Goal: Information Seeking & Learning: Learn about a topic

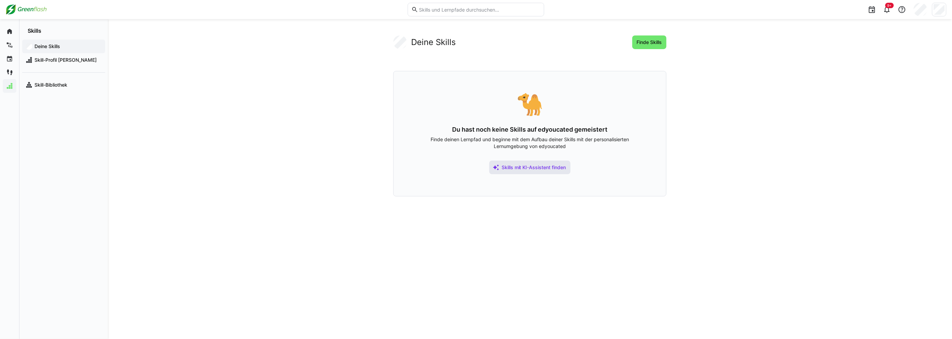
click at [559, 169] on span "Skills mit KI-Assistent finden" at bounding box center [534, 167] width 67 height 7
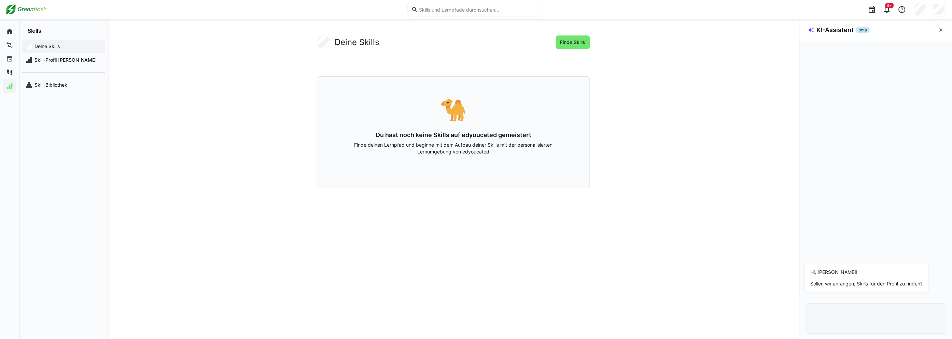
click at [898, 307] on eds-input at bounding box center [875, 319] width 141 height 30
click at [868, 283] on p "Sollen wir anfangen, Skills für den Profil zu finden?" at bounding box center [867, 284] width 112 height 7
click at [849, 302] on div at bounding box center [876, 318] width 152 height 41
click at [647, 110] on app-your-skills-component "Deine Skills Finde Skills 🐪 Du hast noch keine Skills auf edyoucated gemeistert…" at bounding box center [453, 112] width 437 height 153
click at [583, 38] on span "Finde Skills" at bounding box center [573, 43] width 34 height 14
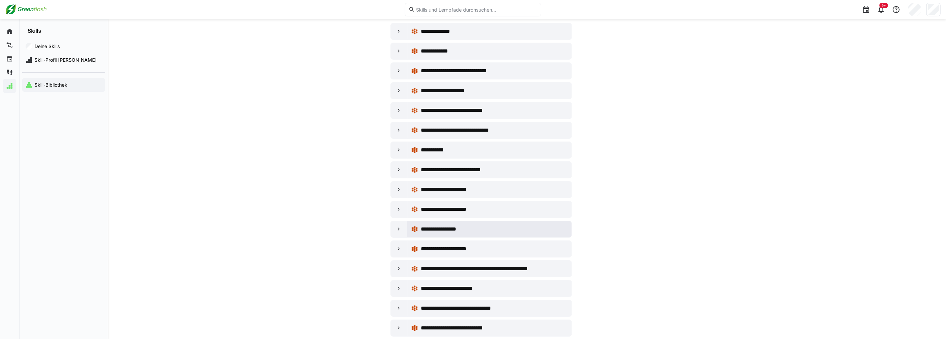
scroll to position [76, 0]
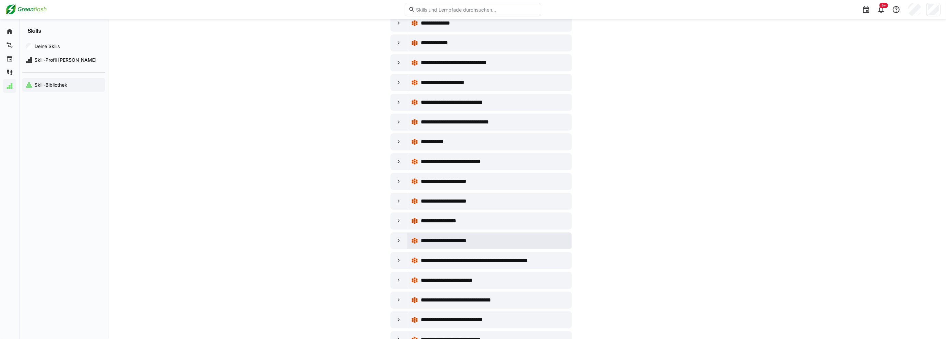
click at [415, 240] on eds-icon at bounding box center [414, 241] width 7 height 7
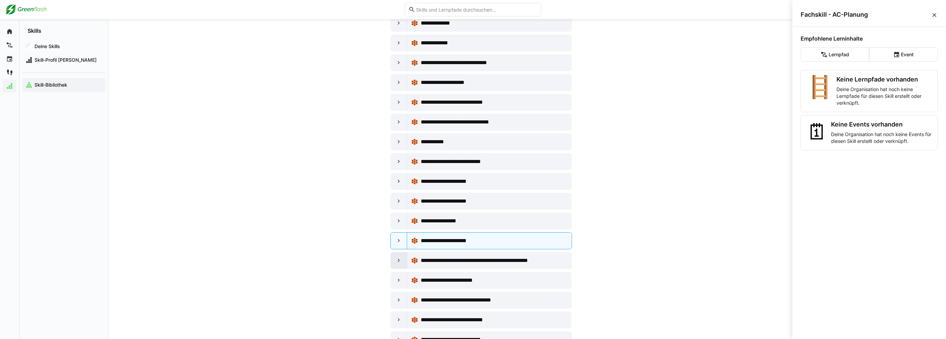
click at [403, 262] on div at bounding box center [399, 261] width 16 height 16
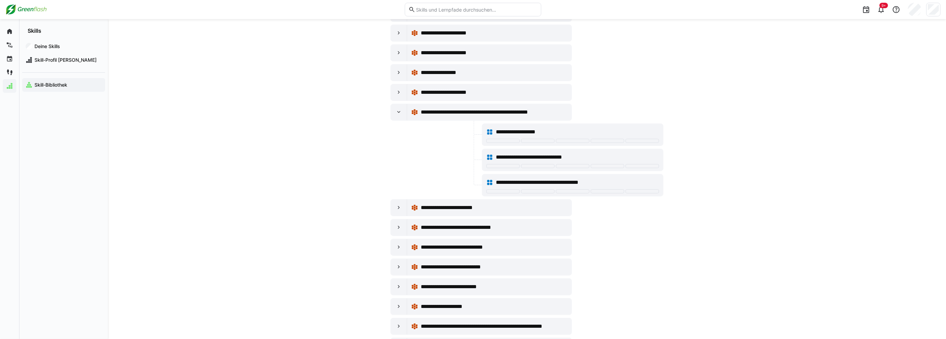
scroll to position [227, 0]
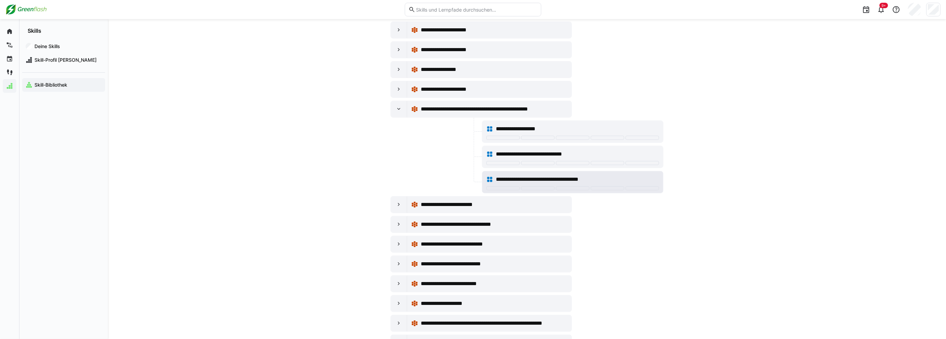
click at [506, 182] on span "**********" at bounding box center [551, 179] width 111 height 8
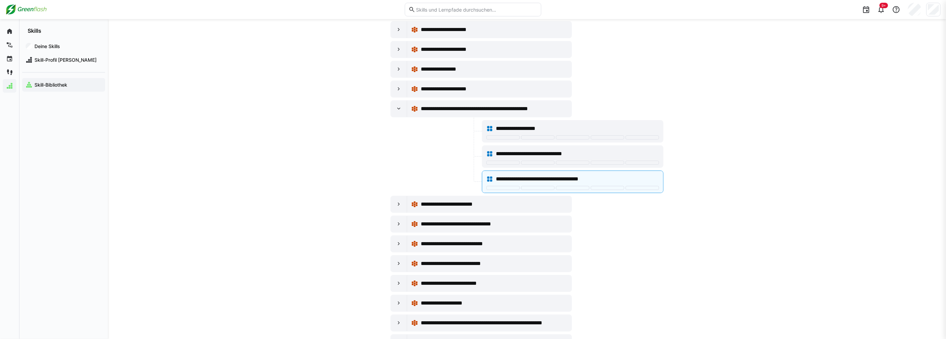
scroll to position [227, 0]
click at [396, 113] on eds-icon at bounding box center [399, 109] width 7 height 7
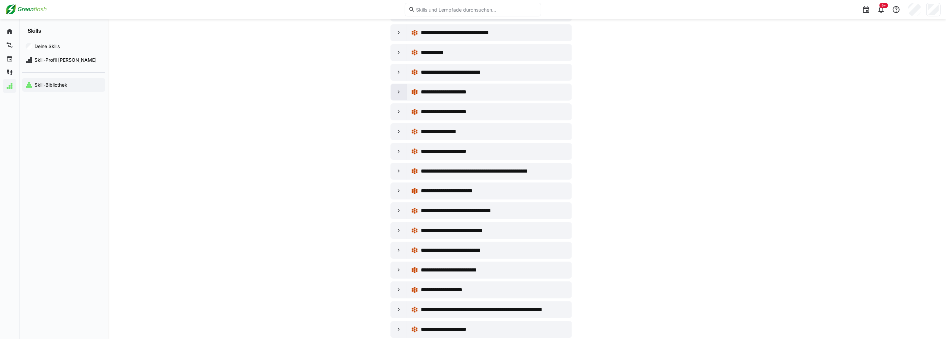
scroll to position [0, 0]
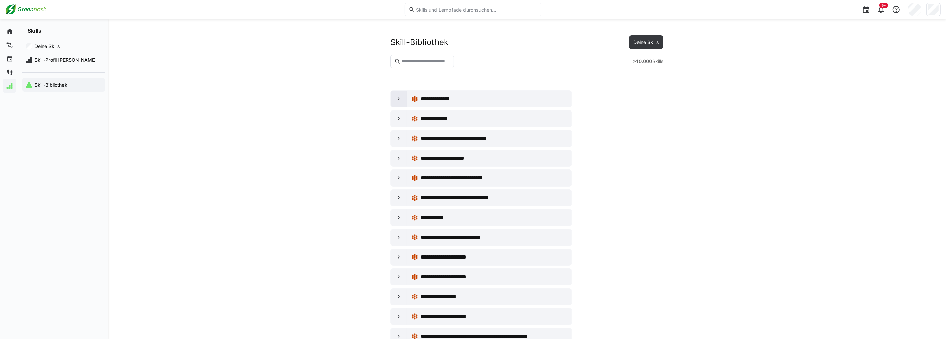
click at [403, 98] on div at bounding box center [399, 99] width 16 height 16
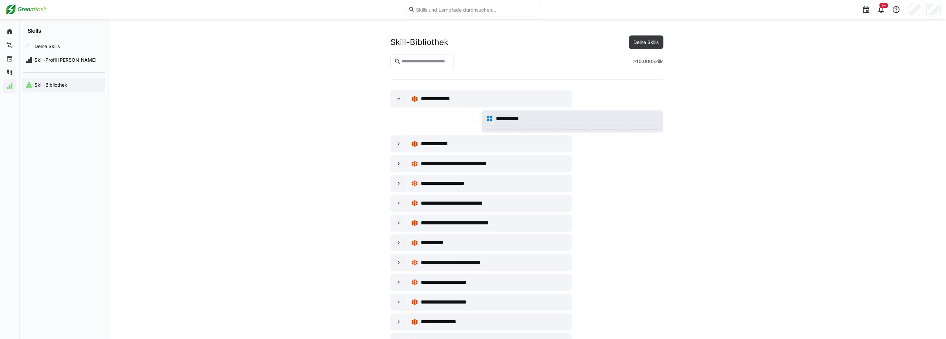
click at [510, 122] on span "**********" at bounding box center [512, 119] width 32 height 8
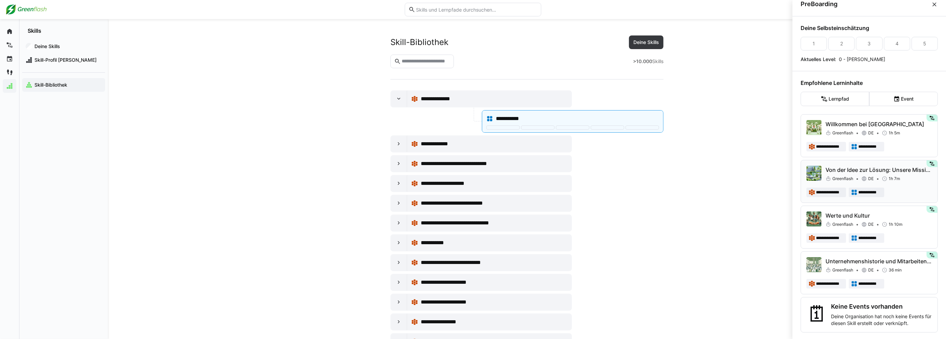
scroll to position [15, 0]
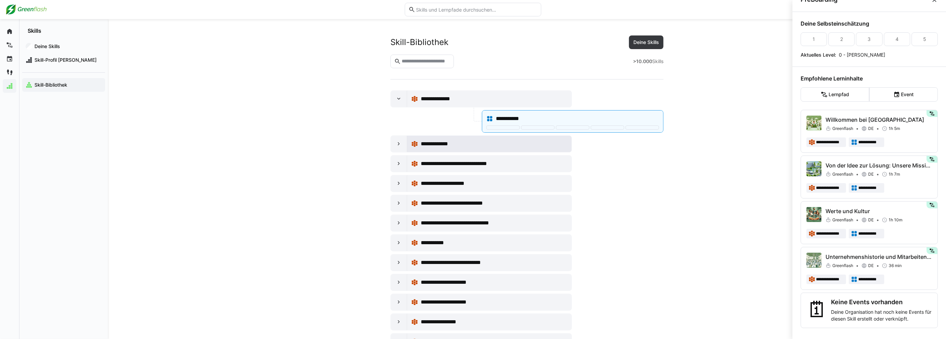
click at [491, 142] on div "**********" at bounding box center [494, 144] width 147 height 8
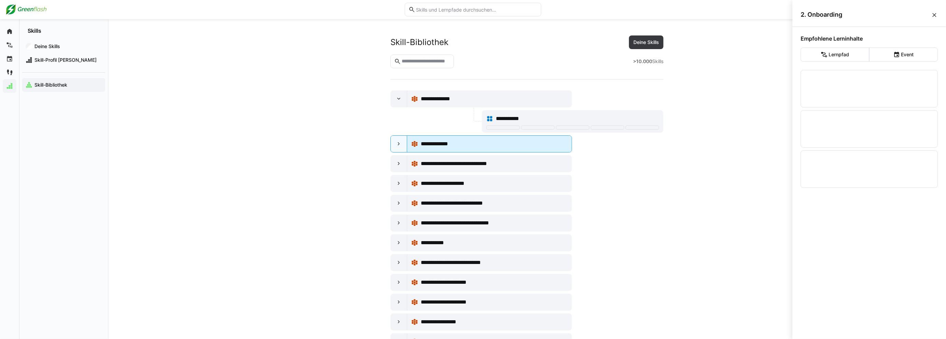
scroll to position [0, 0]
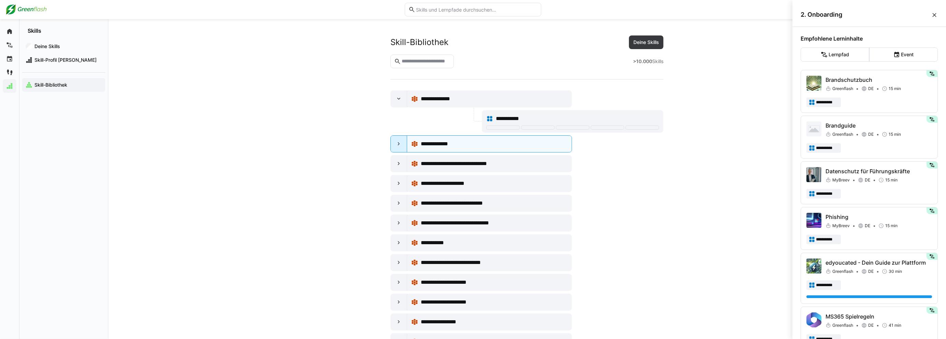
click at [402, 144] on eds-icon at bounding box center [399, 144] width 7 height 7
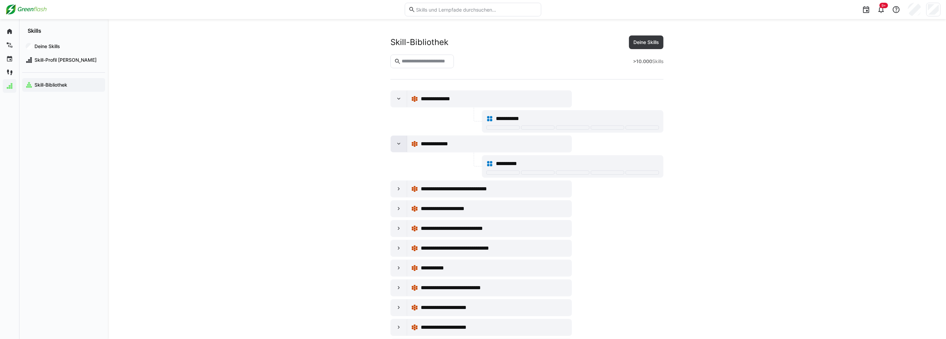
click at [402, 144] on eds-icon at bounding box center [399, 144] width 7 height 7
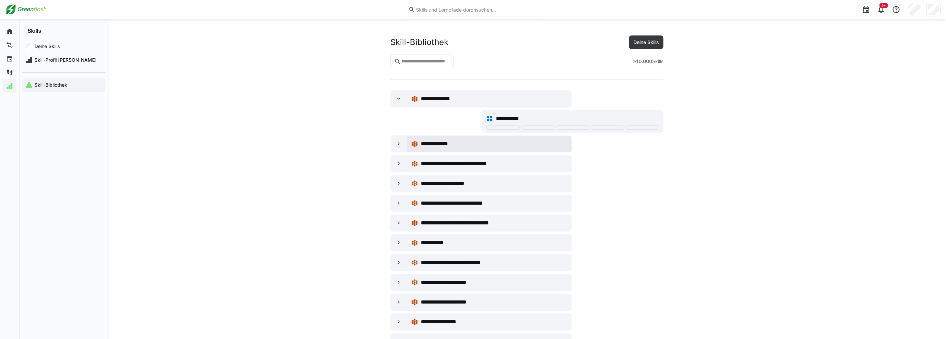
click at [435, 145] on span "**********" at bounding box center [439, 144] width 37 height 8
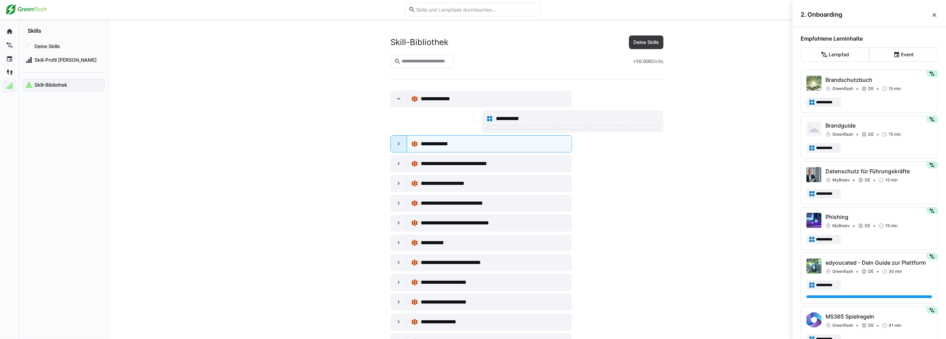
click at [402, 143] on eds-icon at bounding box center [399, 144] width 7 height 7
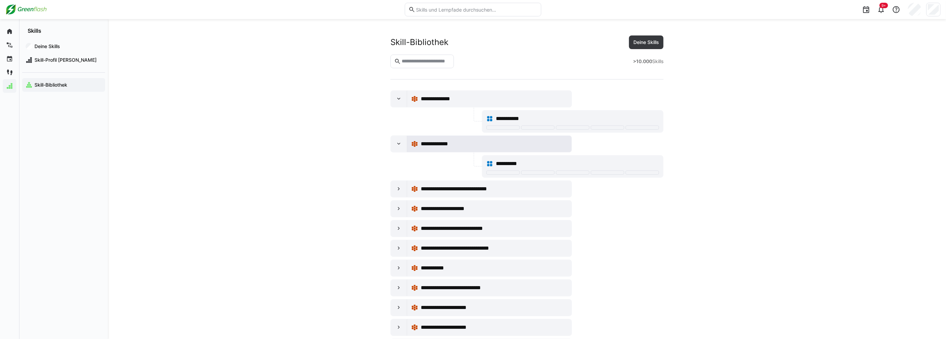
click at [425, 142] on span "**********" at bounding box center [439, 144] width 37 height 8
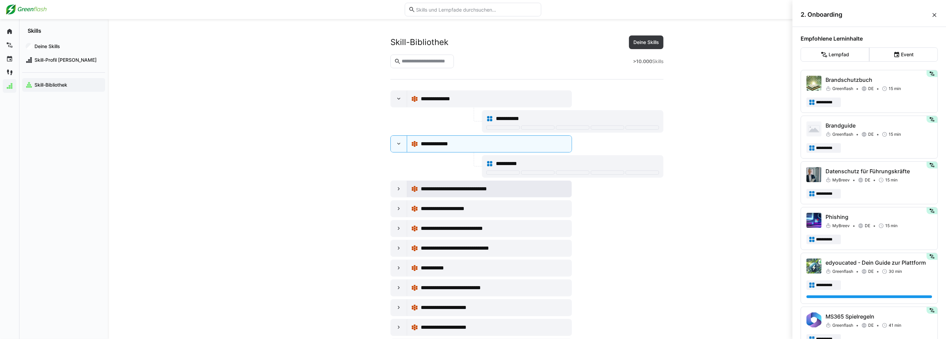
click at [465, 191] on span "**********" at bounding box center [465, 189] width 88 height 8
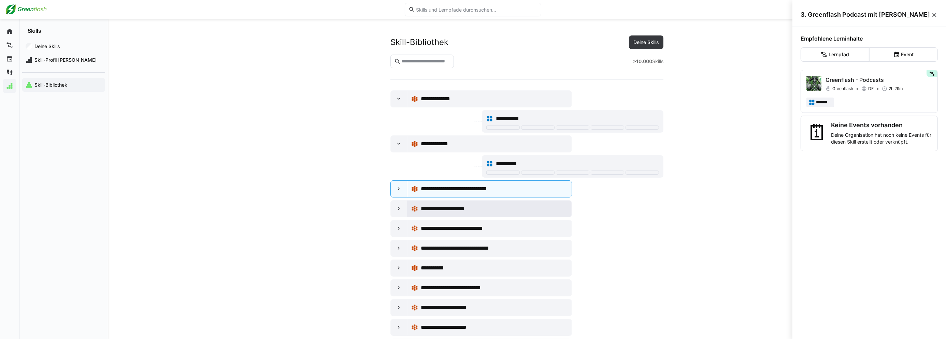
click at [465, 210] on span "**********" at bounding box center [449, 209] width 56 height 8
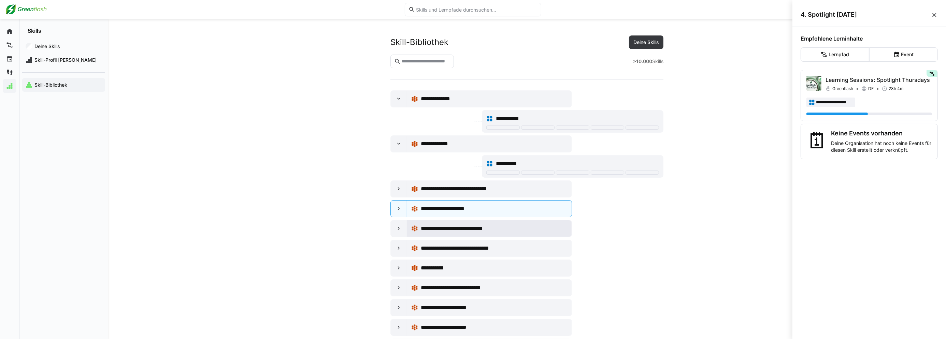
click at [479, 233] on span "**********" at bounding box center [465, 229] width 88 height 8
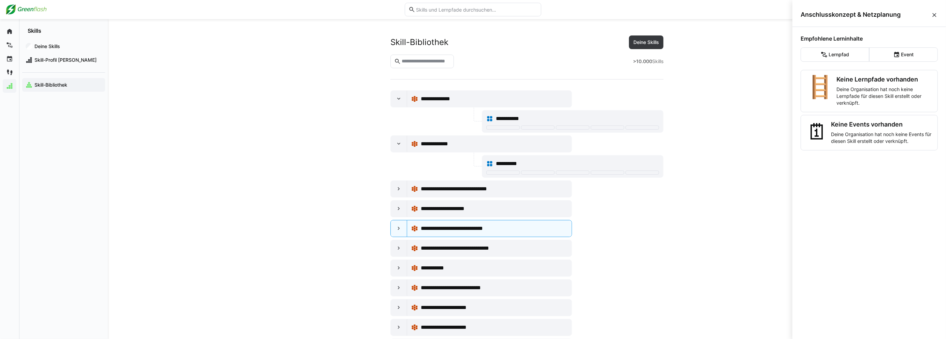
click at [931, 18] on eds-icon at bounding box center [934, 15] width 7 height 7
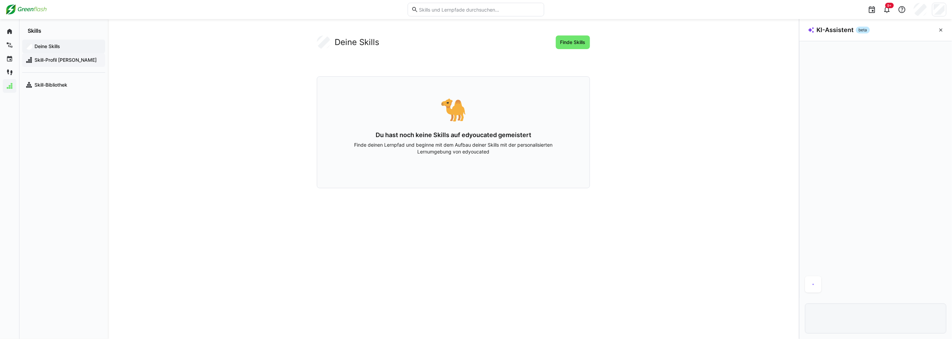
click at [40, 60] on span "Skill-Profil [PERSON_NAME]" at bounding box center [67, 60] width 68 height 7
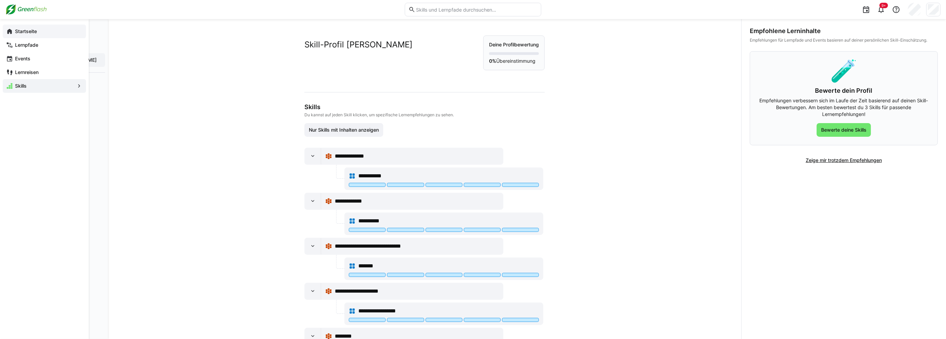
click at [0, 0] on app-navigation-label "Startseite" at bounding box center [0, 0] width 0 height 0
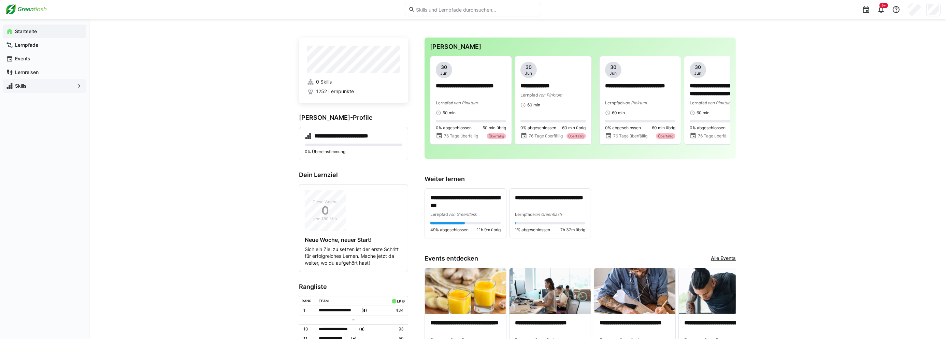
click at [0, 0] on app-navigation-label "Skills" at bounding box center [0, 0] width 0 height 0
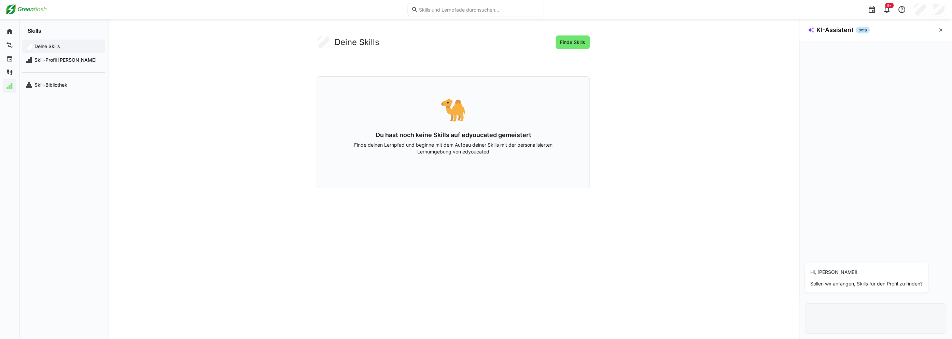
drag, startPoint x: 575, startPoint y: 43, endPoint x: 728, endPoint y: 254, distance: 261.1
click at [750, 247] on div "Deine Skills Finde Skills 🐪 Du hast noch keine Skills auf edyoucated gemeistert…" at bounding box center [453, 179] width 691 height 320
click at [877, 280] on div "Hi, [PERSON_NAME]! Sollen wir anfangen, Skills für den Profil zu finden?" at bounding box center [867, 278] width 112 height 18
click at [878, 277] on div "Hi, [PERSON_NAME]! Sollen wir anfangen, Skills für den Profil zu finden?" at bounding box center [867, 278] width 112 height 18
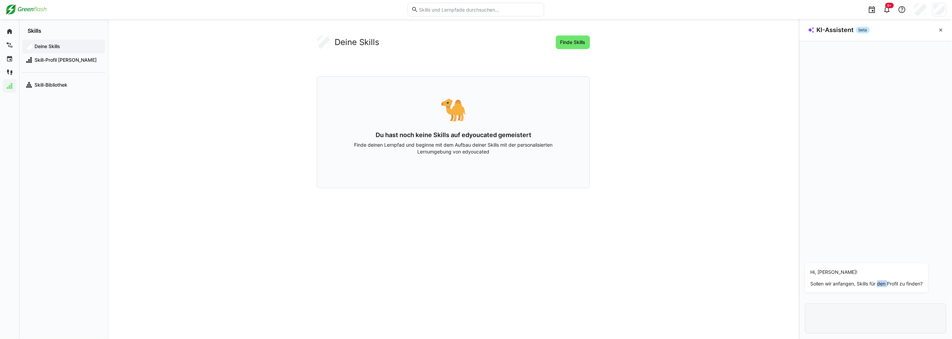
click at [878, 277] on div "Hi, [PERSON_NAME]! Sollen wir anfangen, Skills für den Profil zu finden?" at bounding box center [867, 278] width 112 height 18
drag, startPoint x: 800, startPoint y: 205, endPoint x: 647, endPoint y: 196, distance: 153.3
click at [647, 196] on main "Deine Skills Finde Skills 🐪 Du hast noch keine Skills auf edyoucated gemeistert…" at bounding box center [530, 179] width 844 height 320
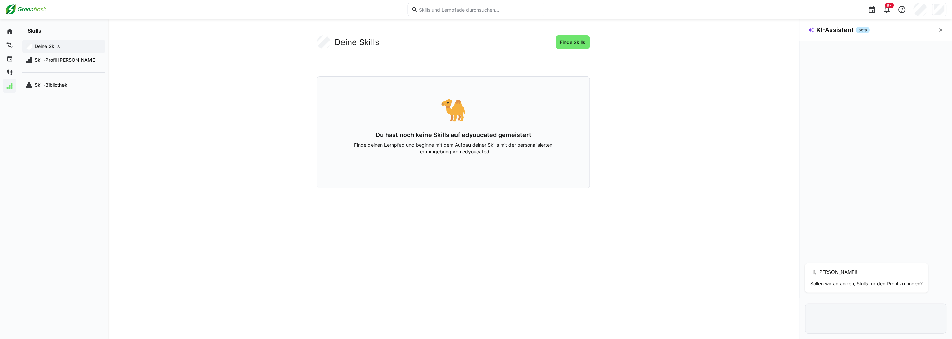
drag, startPoint x: 376, startPoint y: 158, endPoint x: 538, endPoint y: 196, distance: 166.2
click at [403, 160] on div "🐪 Du hast noch keine Skills auf edyoucated gemeistert Finde deinen Lernpfad und…" at bounding box center [453, 132] width 273 height 112
click at [940, 27] on span at bounding box center [940, 30] width 11 height 11
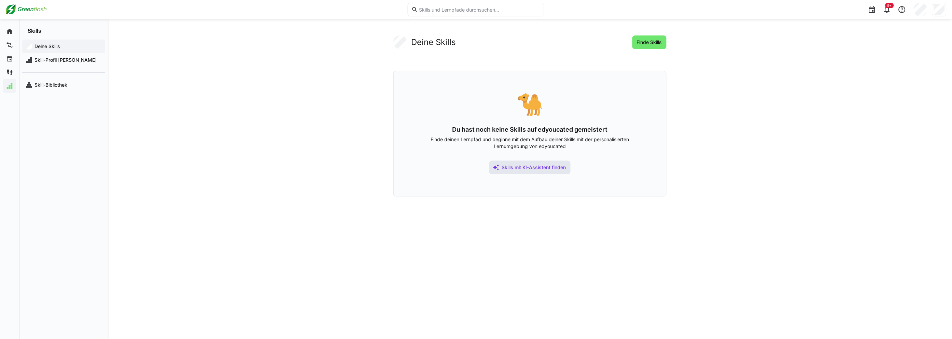
click at [523, 171] on span "Skills mit KI-Assistent finden" at bounding box center [529, 168] width 81 height 14
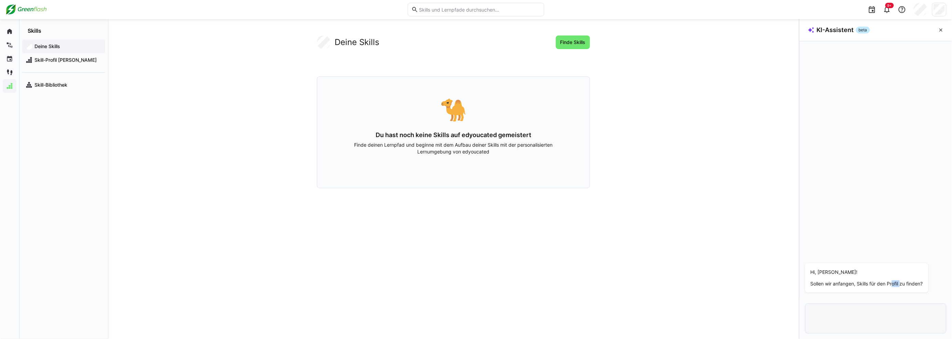
drag, startPoint x: 892, startPoint y: 285, endPoint x: 904, endPoint y: 284, distance: 11.6
click at [904, 284] on p "Sollen wir anfangen, Skills für den Profil zu finden?" at bounding box center [867, 284] width 112 height 7
drag, startPoint x: 904, startPoint y: 284, endPoint x: 920, endPoint y: 283, distance: 15.8
click at [920, 283] on p "Sollen wir anfangen, Skills für den Profil zu finden?" at bounding box center [867, 284] width 112 height 7
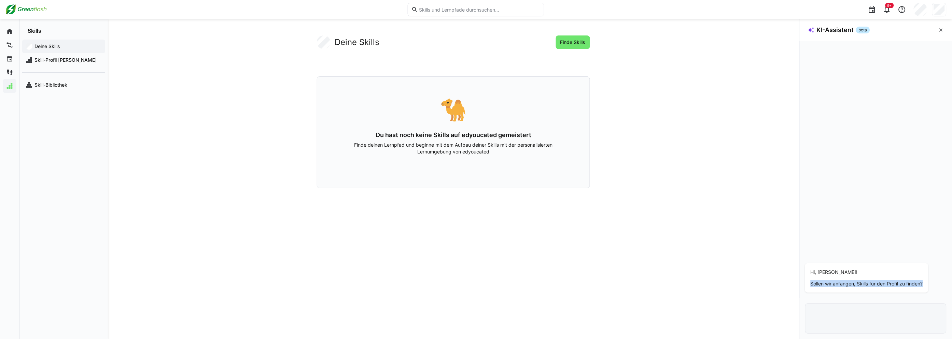
click at [920, 283] on p "Sollen wir anfangen, Skills für den Profil zu finden?" at bounding box center [867, 284] width 112 height 7
click at [843, 29] on h2 "KI-Assistent" at bounding box center [835, 30] width 37 height 8
click at [860, 27] on span "beta" at bounding box center [863, 30] width 14 height 7
drag, startPoint x: 470, startPoint y: 149, endPoint x: 435, endPoint y: 178, distance: 45.6
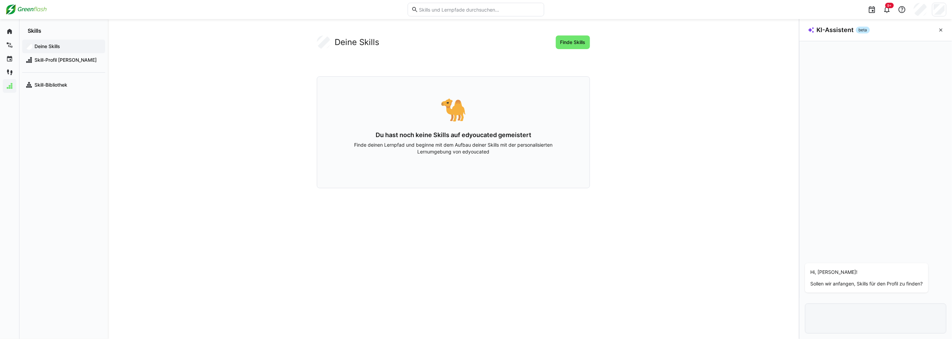
drag, startPoint x: 435, startPoint y: 178, endPoint x: 381, endPoint y: 165, distance: 55.1
click at [381, 165] on div "🐪 Du hast noch keine Skills auf edyoucated gemeistert Finde deinen Lernpfad und…" at bounding box center [453, 132] width 273 height 112
drag, startPoint x: 367, startPoint y: 139, endPoint x: 630, endPoint y: 222, distance: 275.6
click at [630, 222] on div "Deine Skills Finde Skills 🐪 Du hast noch keine Skills auf edyoucated gemeistert…" at bounding box center [453, 179] width 437 height 287
drag, startPoint x: 630, startPoint y: 222, endPoint x: 664, endPoint y: 228, distance: 35.0
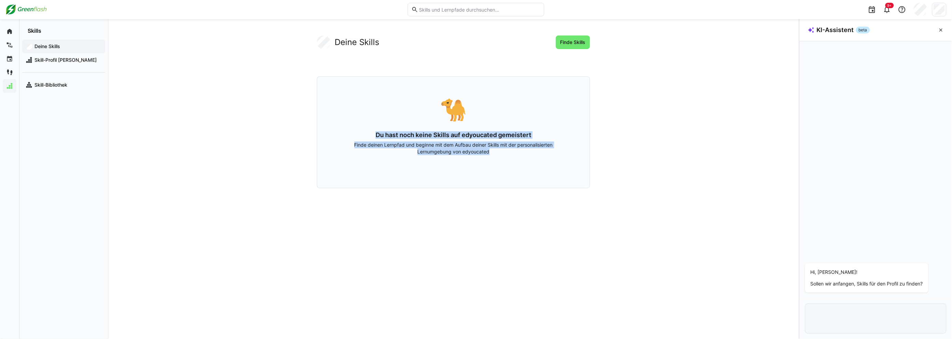
click at [664, 228] on div "Deine Skills Finde Skills 🐪 Du hast noch keine Skills auf edyoucated gemeistert…" at bounding box center [453, 179] width 437 height 287
click at [940, 31] on eds-icon at bounding box center [940, 29] width 5 height 5
